Goal: Task Accomplishment & Management: Use online tool/utility

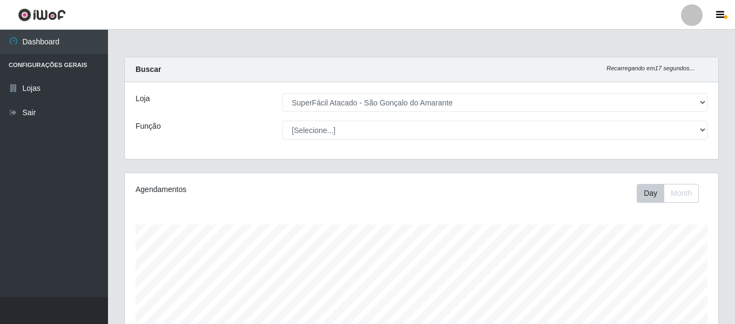
select select "408"
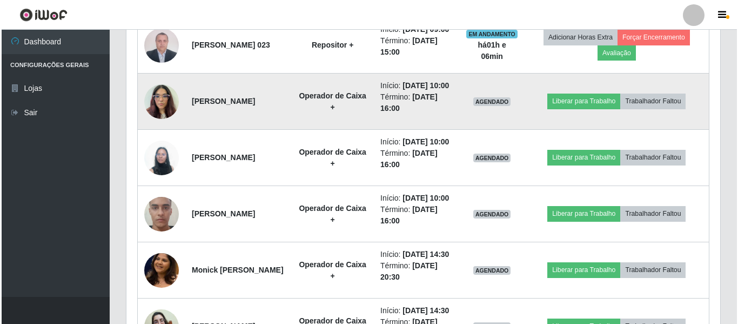
scroll to position [224, 594]
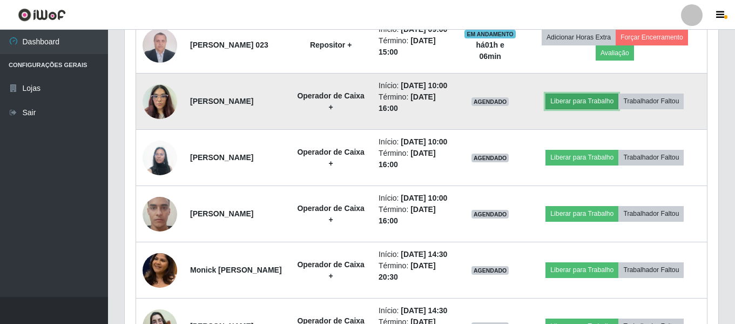
click at [596, 109] on button "Liberar para Trabalho" at bounding box center [582, 100] width 73 height 15
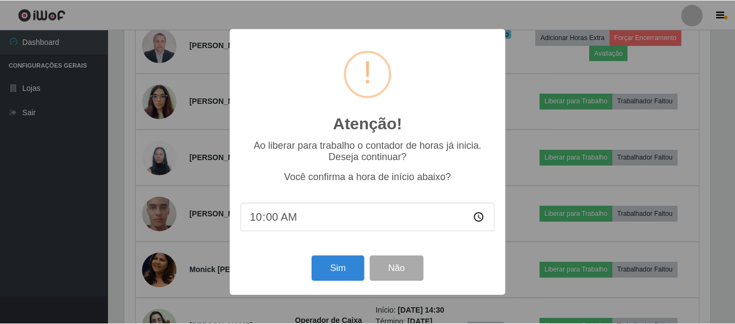
scroll to position [224, 588]
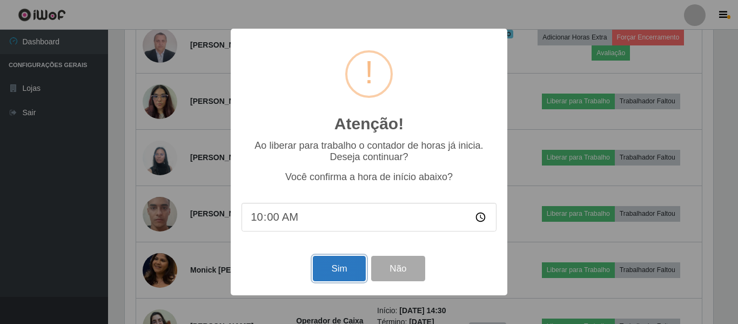
click at [335, 275] on button "Sim" at bounding box center [339, 268] width 52 height 25
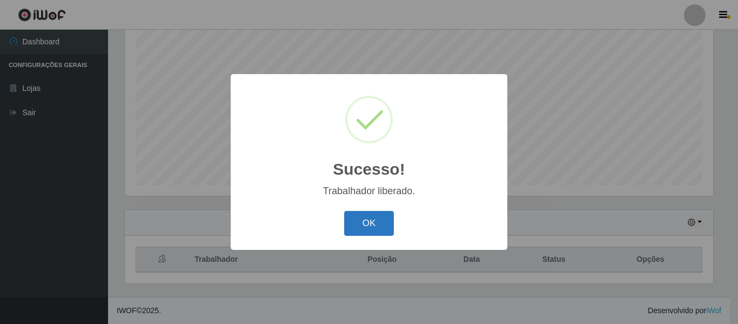
click at [374, 227] on button "OK" at bounding box center [369, 223] width 50 height 25
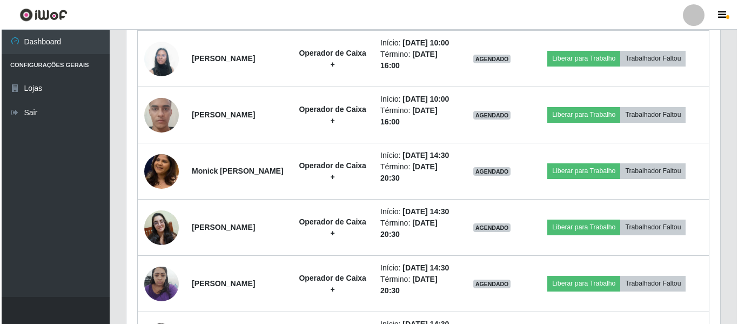
scroll to position [958, 0]
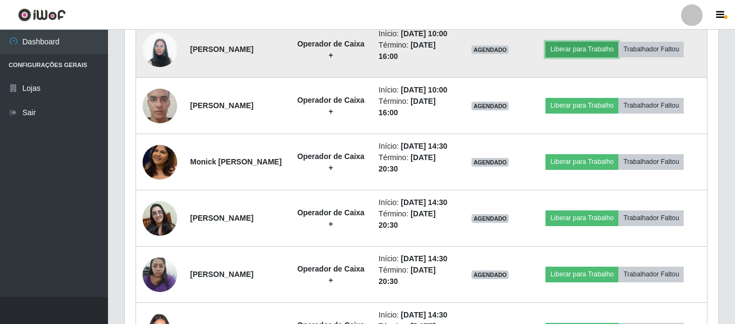
click at [571, 57] on button "Liberar para Trabalho" at bounding box center [582, 49] width 73 height 15
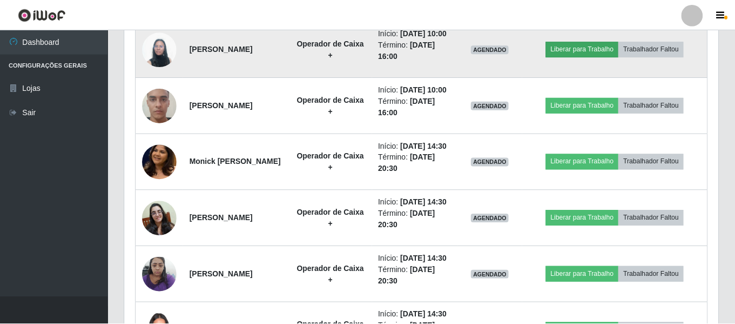
scroll to position [224, 588]
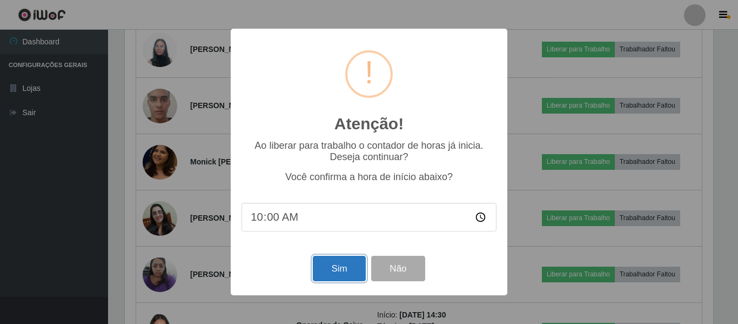
click at [338, 272] on button "Sim" at bounding box center [339, 268] width 52 height 25
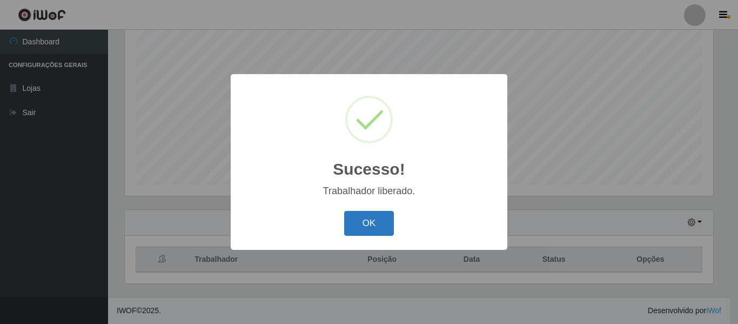
click at [372, 229] on button "OK" at bounding box center [369, 223] width 50 height 25
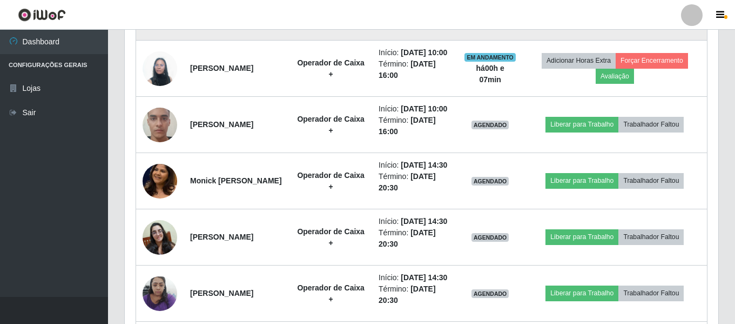
scroll to position [958, 0]
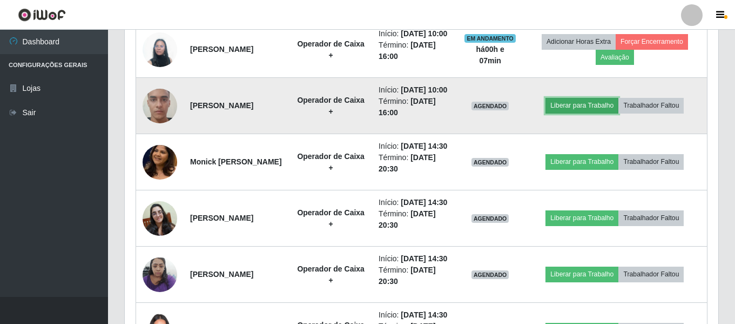
click at [572, 113] on button "Liberar para Trabalho" at bounding box center [582, 105] width 73 height 15
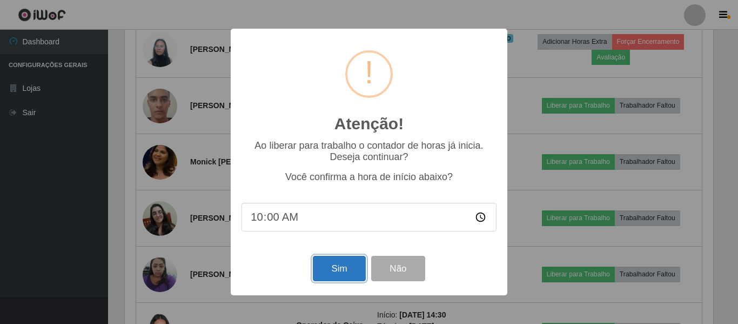
click at [339, 272] on button "Sim" at bounding box center [339, 268] width 52 height 25
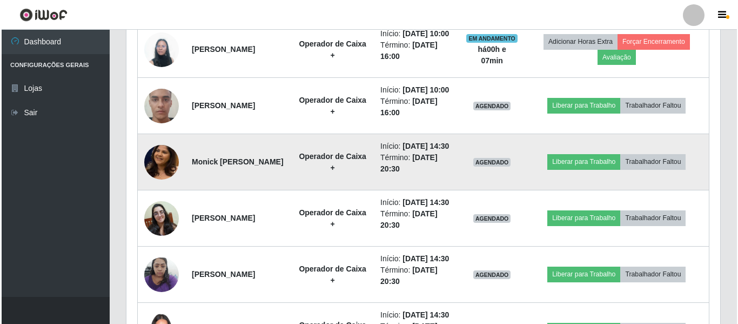
scroll to position [0, 0]
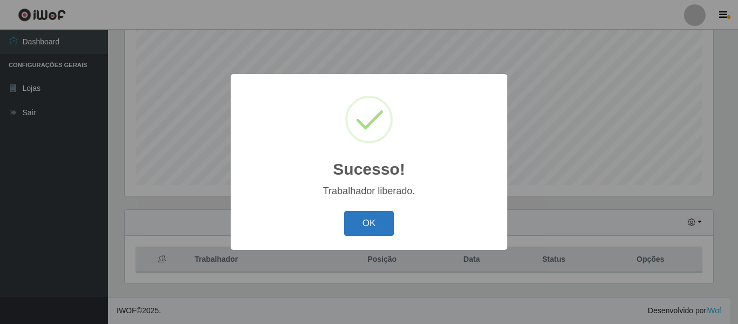
click at [358, 222] on button "OK" at bounding box center [369, 223] width 50 height 25
